Goal: Use online tool/utility

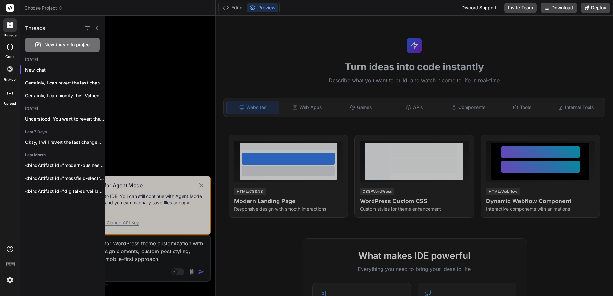
scroll to position [251, 0]
click at [97, 26] on icon at bounding box center [97, 28] width 2 height 4
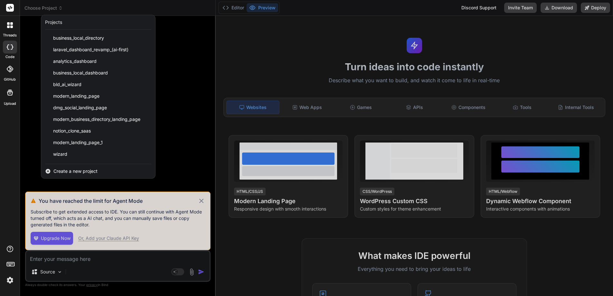
scroll to position [6115, 0]
